Goal: Task Accomplishment & Management: Manage account settings

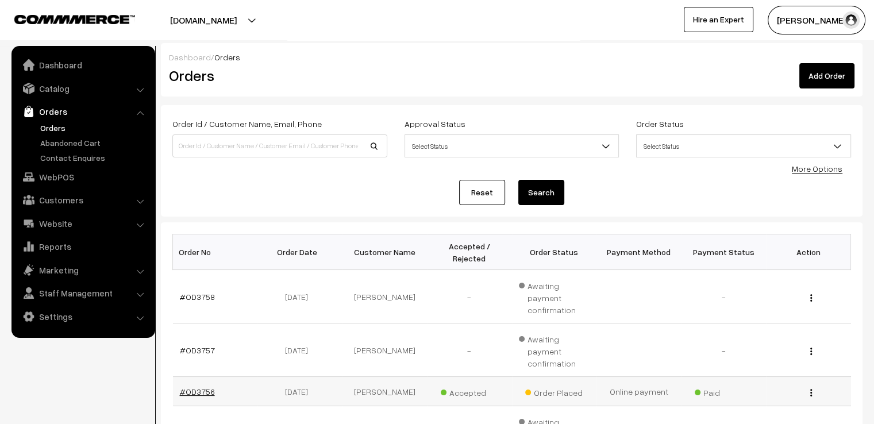
click at [202, 387] on link "#OD3756" at bounding box center [197, 392] width 35 height 10
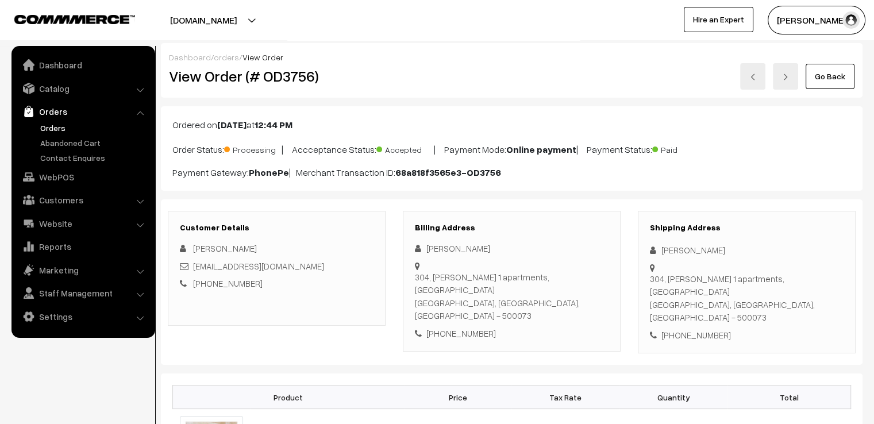
click at [838, 67] on link "Go Back" at bounding box center [829, 76] width 49 height 25
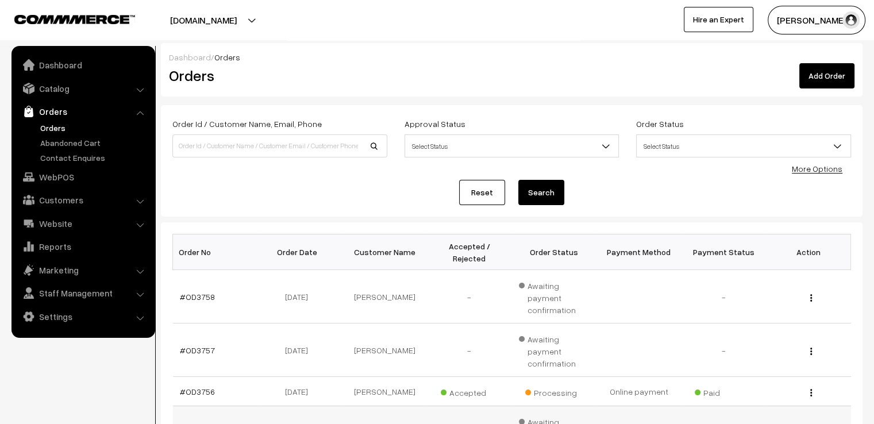
scroll to position [287, 0]
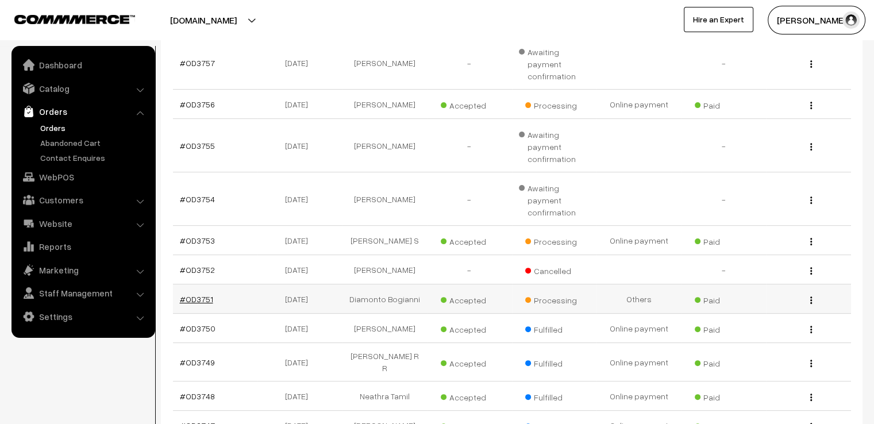
click at [188, 294] on link "#OD3751" at bounding box center [196, 299] width 33 height 10
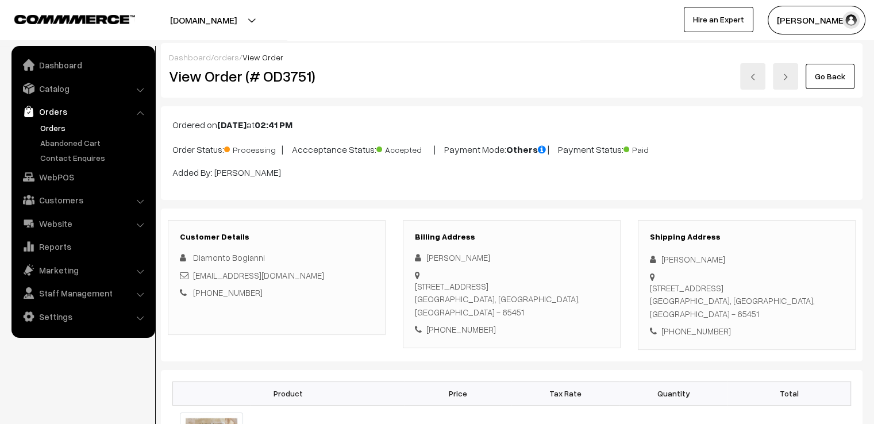
click at [832, 68] on link "Go Back" at bounding box center [829, 76] width 49 height 25
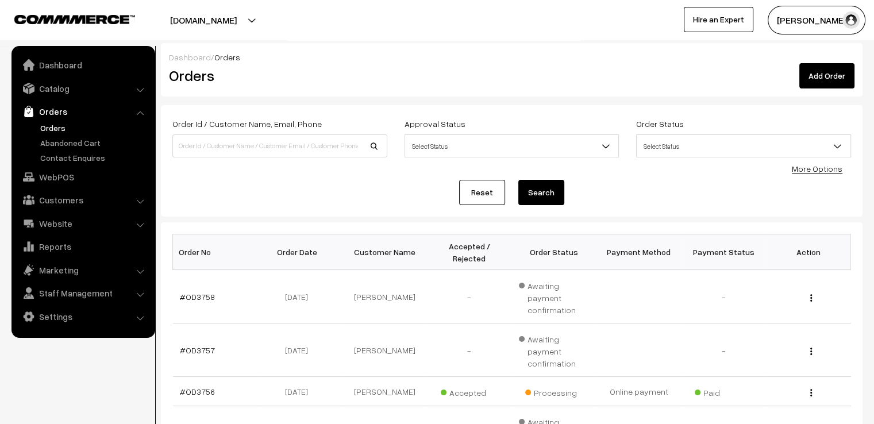
scroll to position [287, 0]
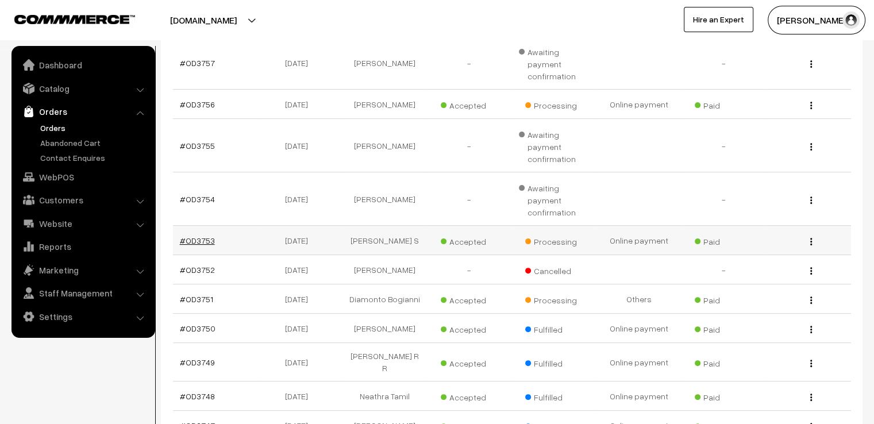
click at [200, 235] on link "#OD3753" at bounding box center [197, 240] width 35 height 10
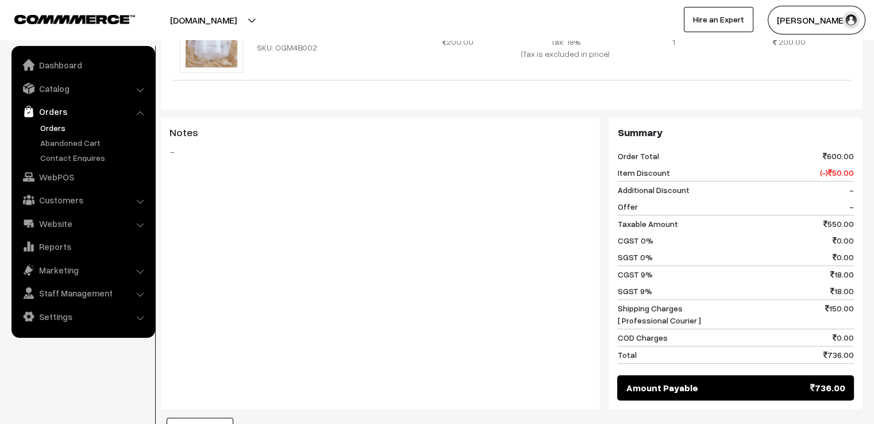
scroll to position [287, 0]
